Goal: Information Seeking & Learning: Learn about a topic

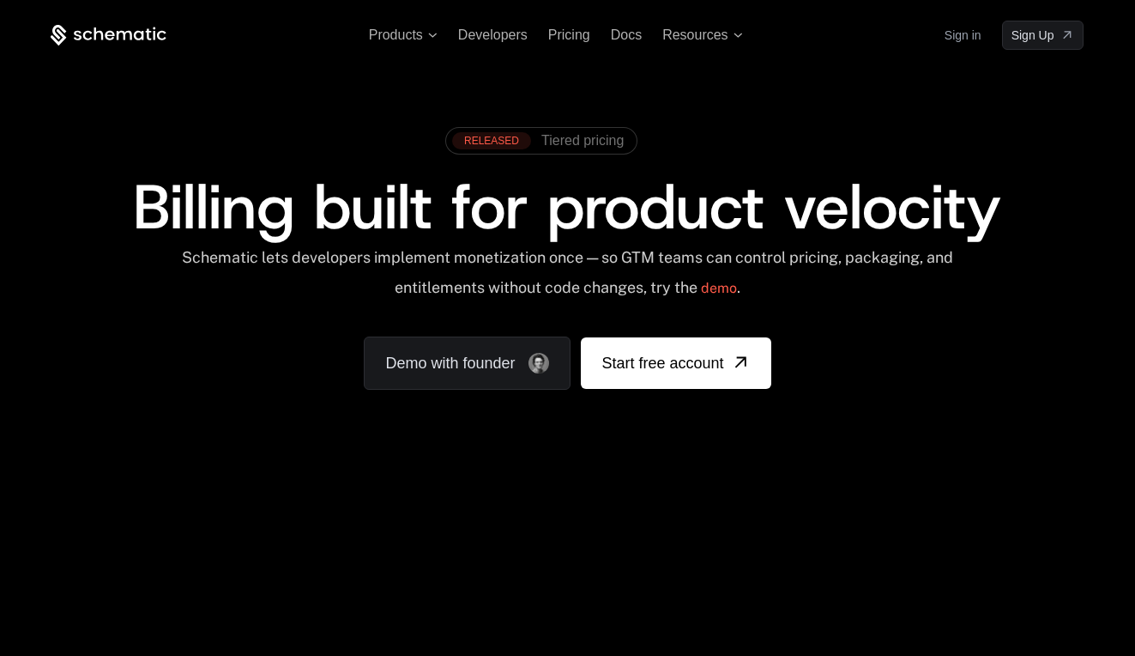
click at [1084, 188] on div "Billing built for product velocity" at bounding box center [567, 207] width 1033 height 62
click at [390, 36] on span "Products" at bounding box center [396, 34] width 54 height 15
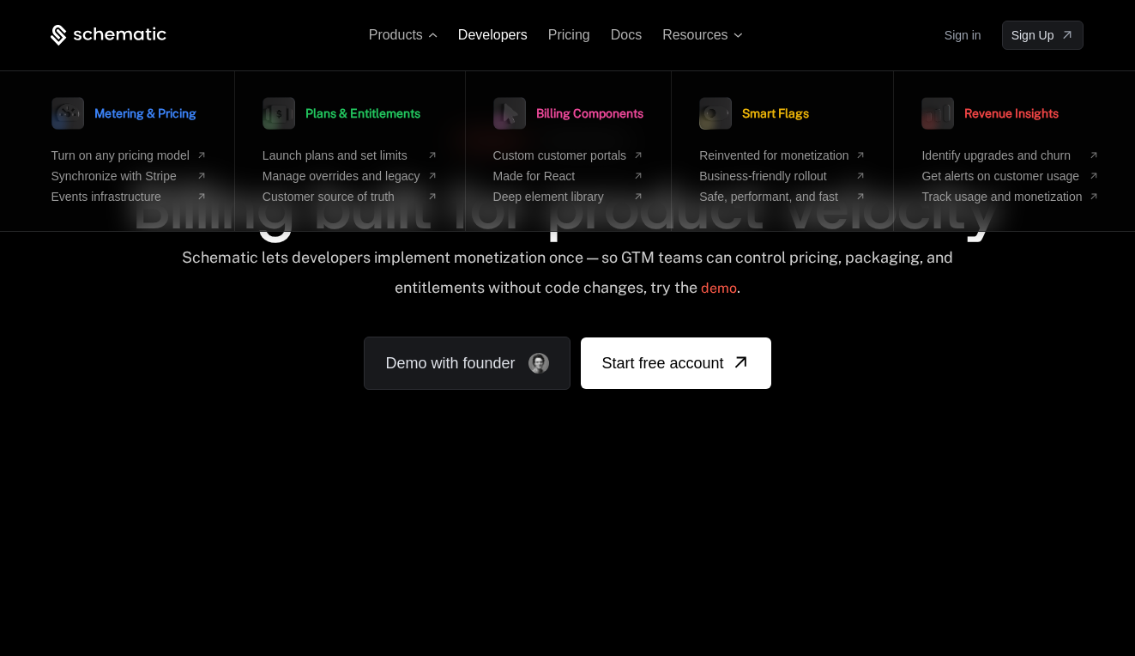
click at [507, 39] on span "Developers" at bounding box center [493, 34] width 70 height 15
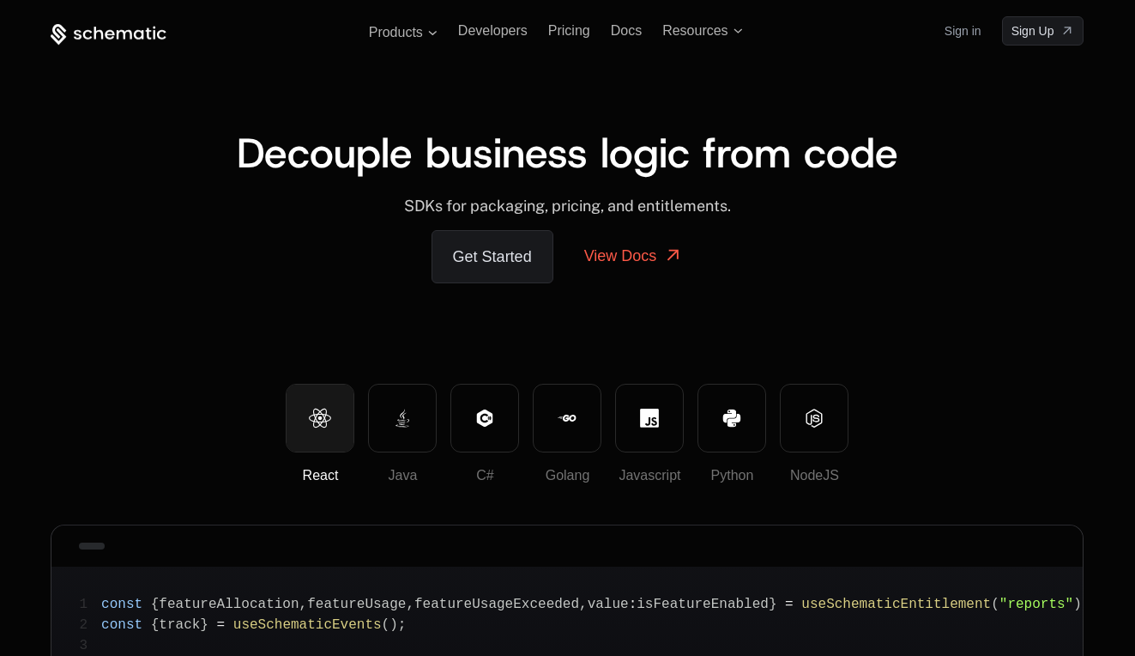
click at [724, 39] on ul "Products Developers Pricing Docs Resources" at bounding box center [556, 34] width 374 height 15
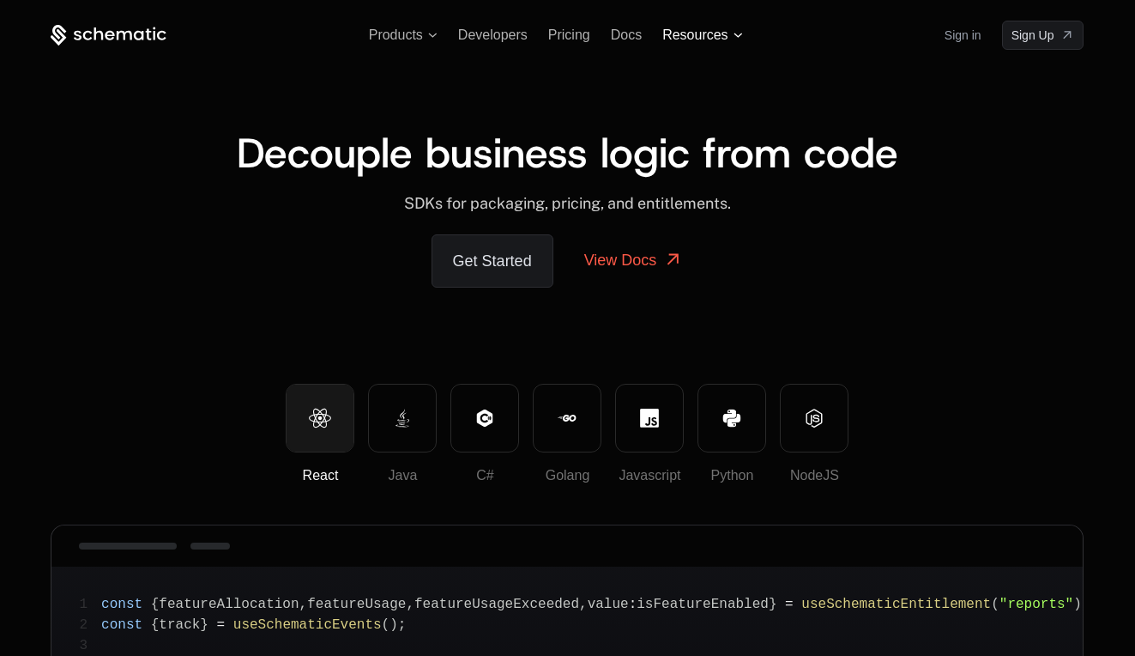
click at [705, 39] on span "Resources" at bounding box center [694, 34] width 65 height 15
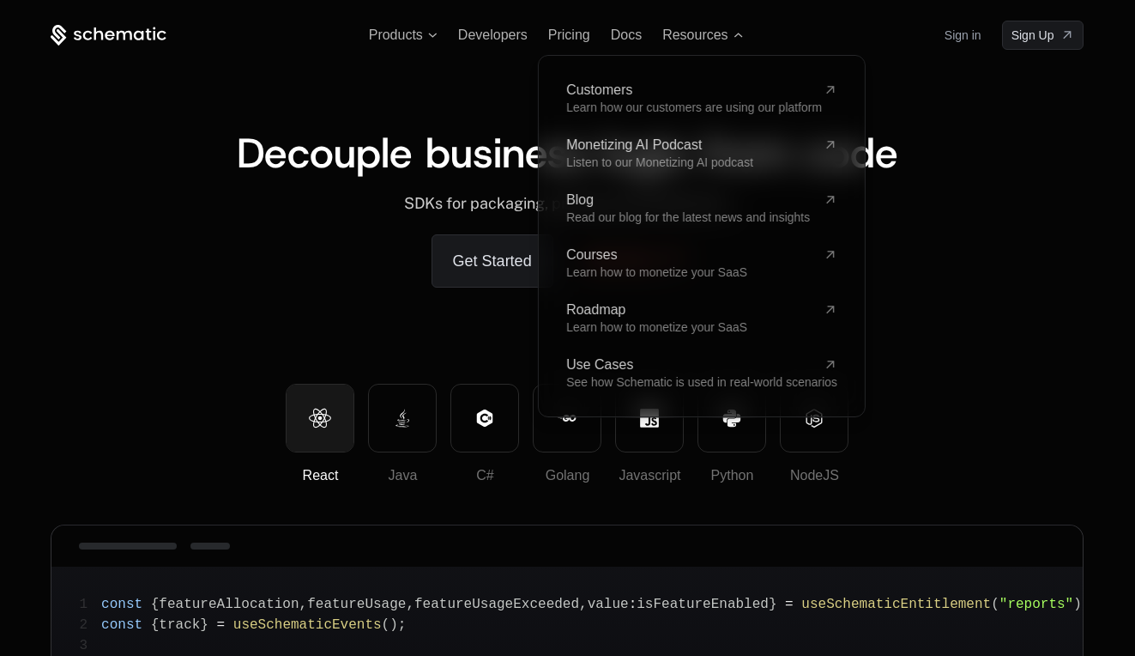
click at [620, 9] on div "Products Developers Pricing Docs Resources Customers Learn how our customers ar…" at bounding box center [567, 192] width 1116 height 384
click at [620, 33] on span "Docs" at bounding box center [626, 34] width 31 height 15
click at [390, 27] on span "Products" at bounding box center [396, 34] width 54 height 15
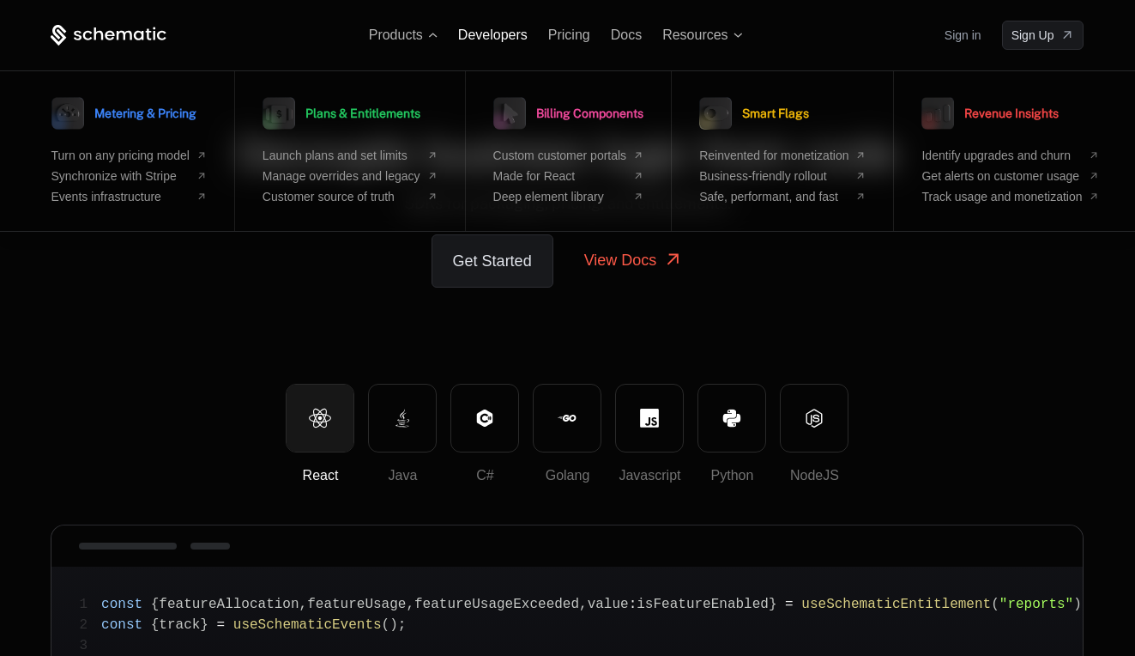
click at [493, 36] on span "Developers" at bounding box center [493, 34] width 70 height 15
click at [703, 35] on span "Resources" at bounding box center [694, 34] width 65 height 15
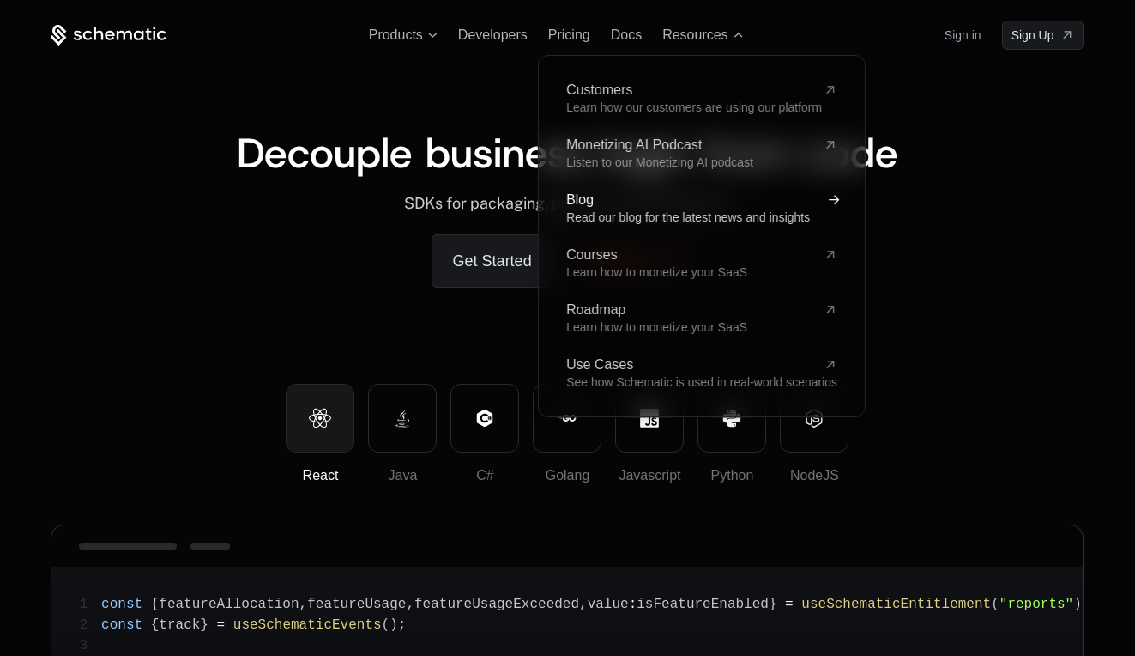
click at [596, 210] on span "Read our blog for the latest news and insights" at bounding box center [688, 217] width 244 height 14
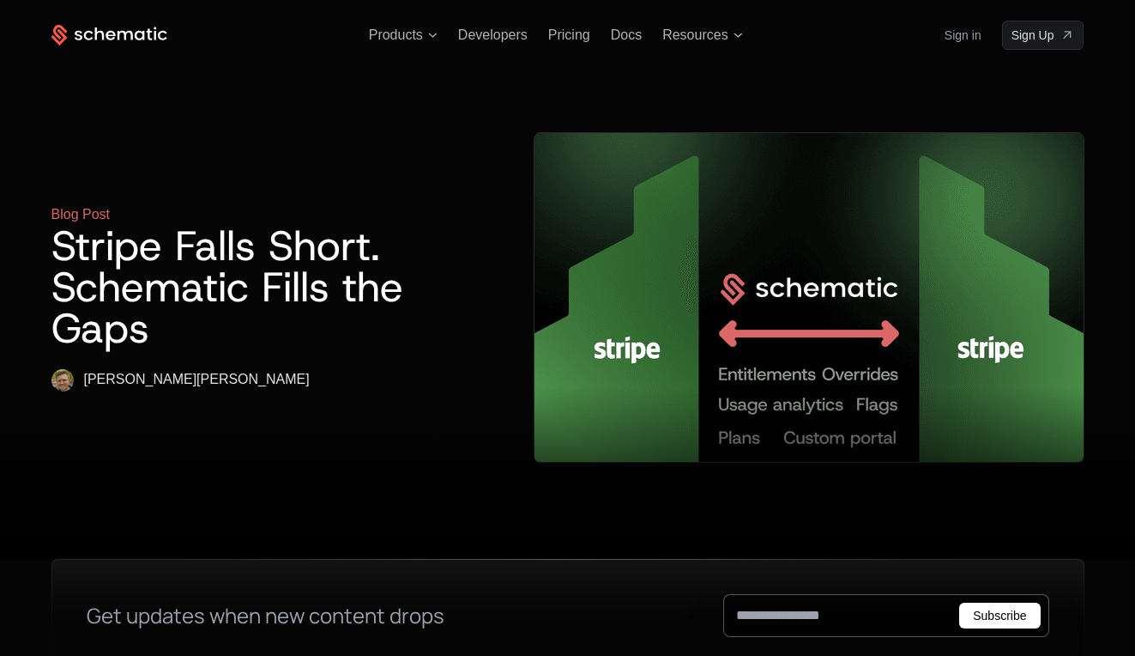
click at [803, 241] on img at bounding box center [809, 297] width 549 height 329
